Goal: Information Seeking & Learning: Learn about a topic

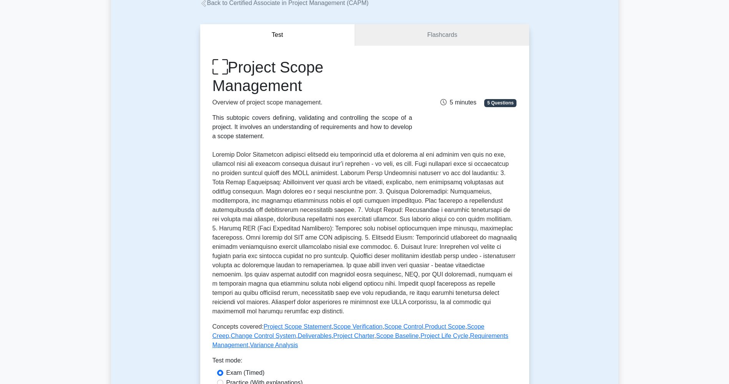
scroll to position [281, 0]
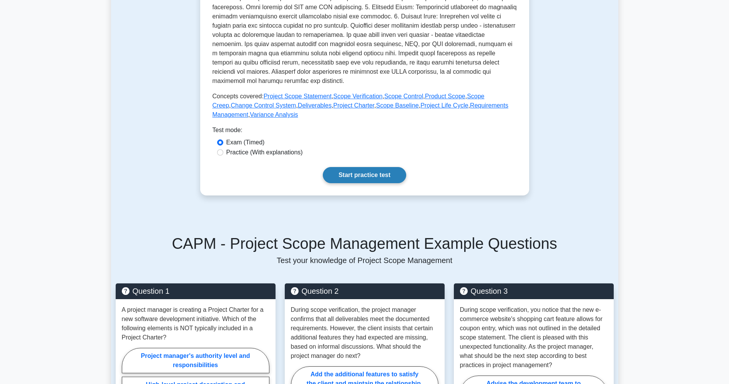
click at [364, 178] on link "Start practice test" at bounding box center [364, 175] width 83 height 16
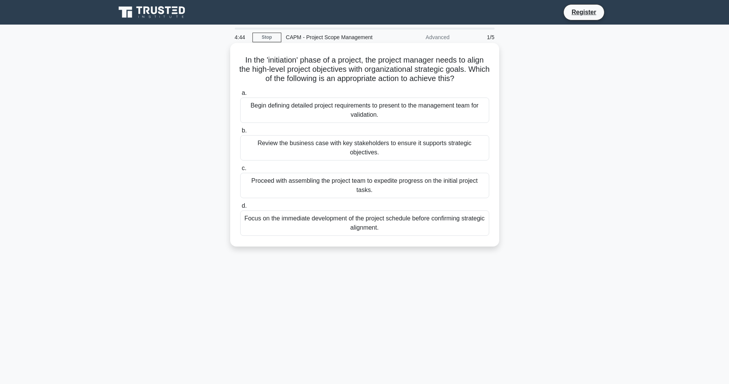
click at [342, 143] on div "Review the business case with key stakeholders to ensure it supports strategic …" at bounding box center [364, 147] width 249 height 25
click at [240, 133] on input "b. Review the business case with key stakeholders to ensure it supports strateg…" at bounding box center [240, 130] width 0 height 5
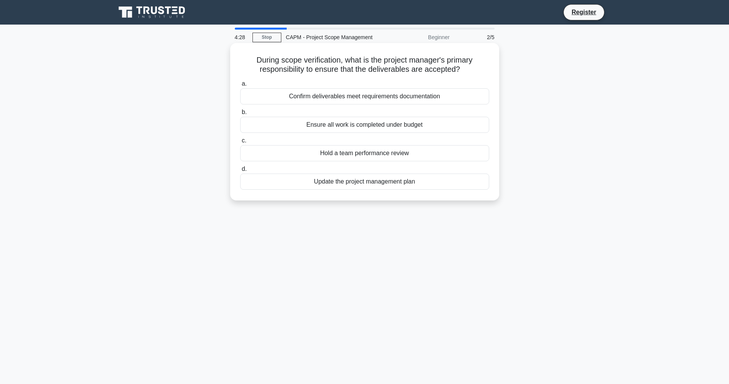
click at [401, 99] on div "Confirm deliverables meet requirements documentation" at bounding box center [364, 96] width 249 height 16
drag, startPoint x: 401, startPoint y: 99, endPoint x: 362, endPoint y: 99, distance: 39.2
click at [362, 99] on div "Confirm deliverables meet requirements documentation" at bounding box center [364, 96] width 249 height 16
click at [240, 86] on input "a. Confirm deliverables meet requirements documentation" at bounding box center [240, 83] width 0 height 5
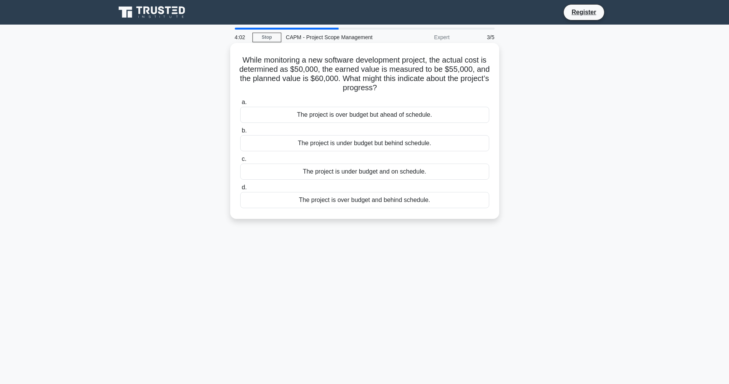
click at [420, 172] on div "The project is under budget and on schedule." at bounding box center [364, 172] width 249 height 16
click at [240, 162] on input "c. The project is under budget and on schedule." at bounding box center [240, 159] width 0 height 5
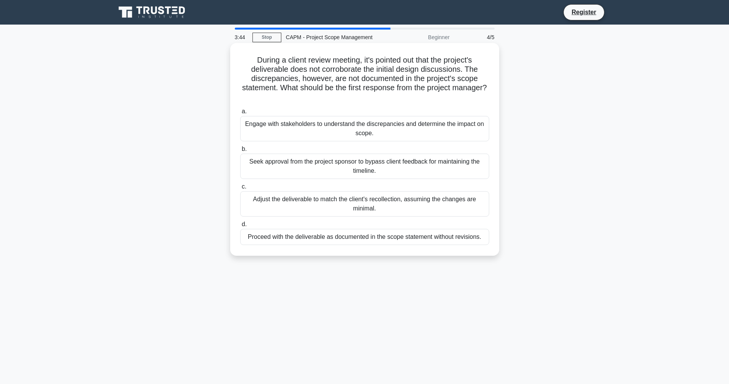
click at [450, 134] on div "Engage with stakeholders to understand the discrepancies and determine the impa…" at bounding box center [364, 128] width 249 height 25
click at [240, 114] on input "a. Engage with stakeholders to understand the discrepancies and determine the i…" at bounding box center [240, 111] width 0 height 5
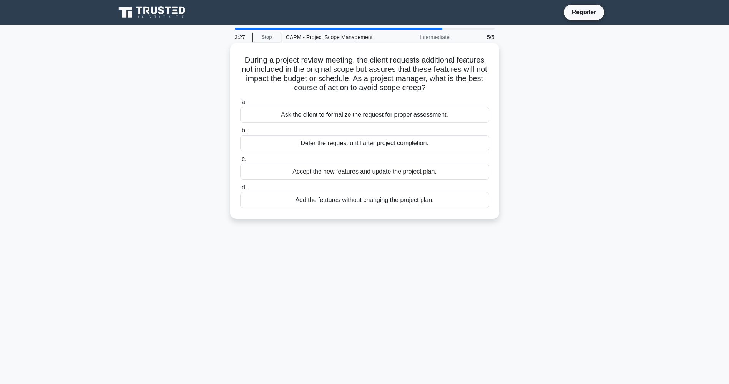
click at [378, 118] on div "Ask the client to formalize the request for proper assessment." at bounding box center [364, 115] width 249 height 16
click at [240, 105] on input "a. Ask the client to formalize the request for proper assessment." at bounding box center [240, 102] width 0 height 5
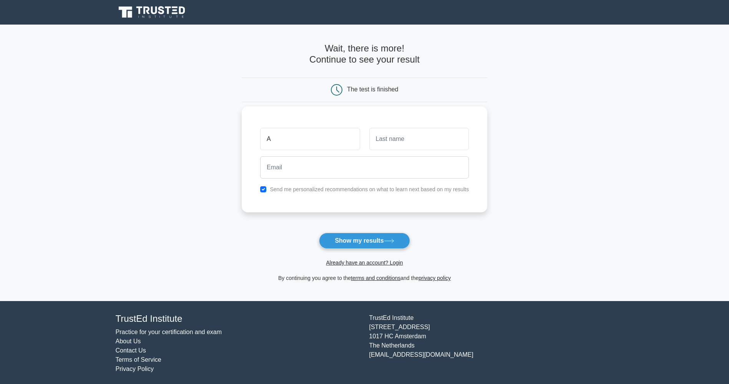
type input "[PERSON_NAME]"
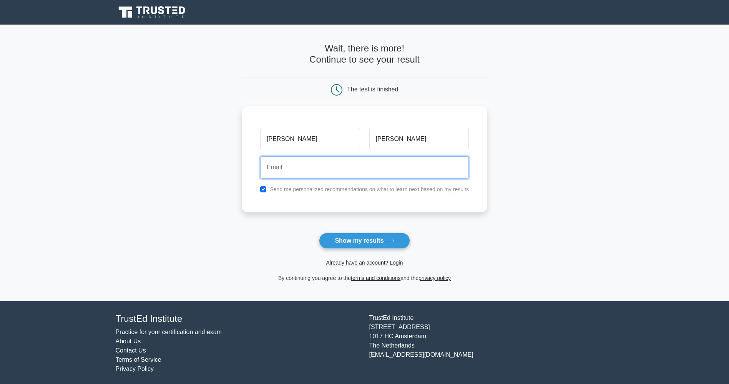
click at [320, 170] on input "email" at bounding box center [364, 167] width 209 height 22
type input "anubhavtiku@outlook.com"
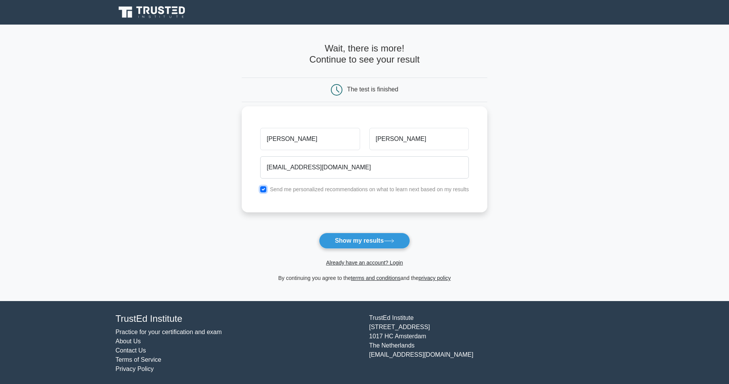
click at [264, 190] on input "checkbox" at bounding box center [263, 189] width 6 height 6
checkbox input "false"
click at [351, 240] on button "Show my results" at bounding box center [364, 241] width 91 height 16
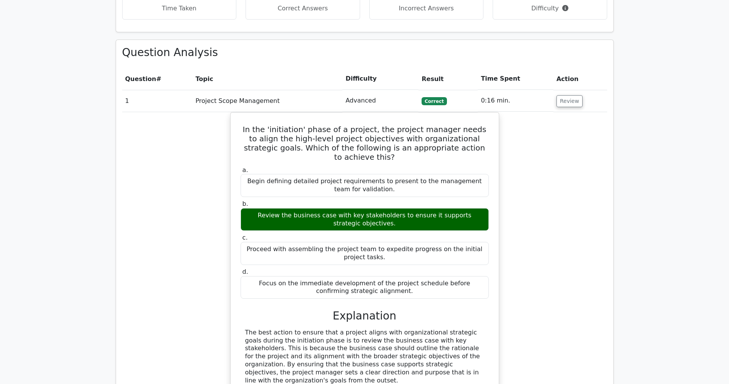
scroll to position [730, 0]
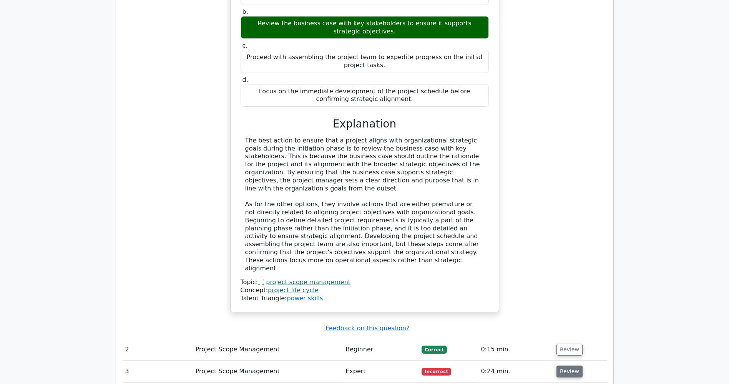
click at [564, 366] on button "Review" at bounding box center [569, 372] width 26 height 12
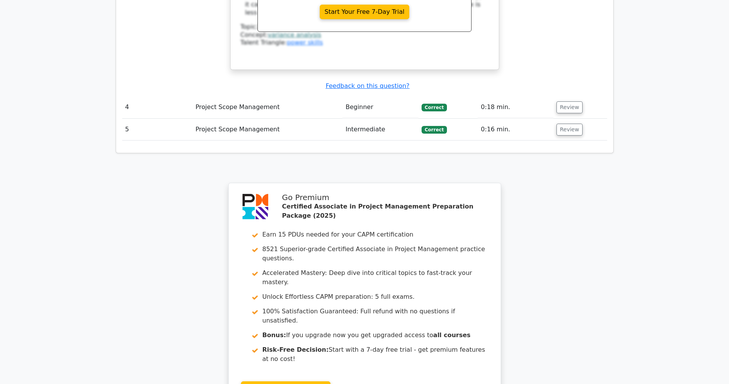
scroll to position [1428, 0]
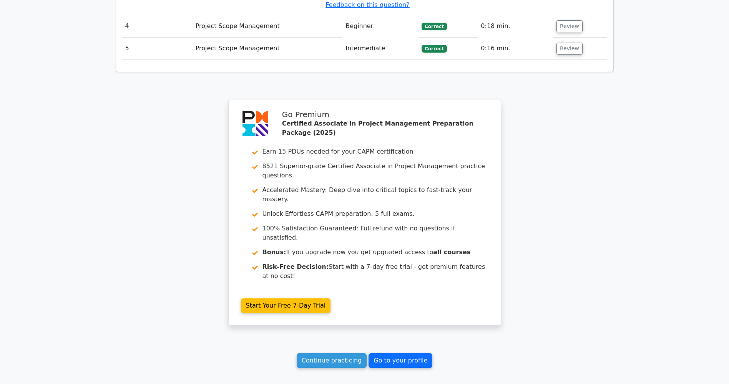
click at [408, 353] on link "Go to your profile" at bounding box center [400, 360] width 64 height 15
